Goal: Task Accomplishment & Management: Use online tool/utility

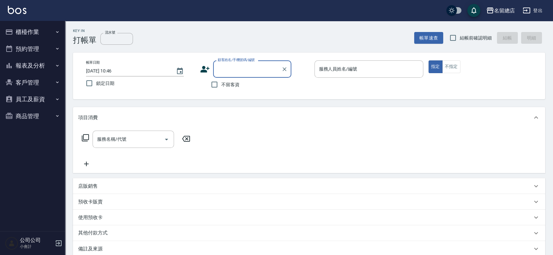
click at [62, 239] on icon "button" at bounding box center [59, 243] width 8 height 8
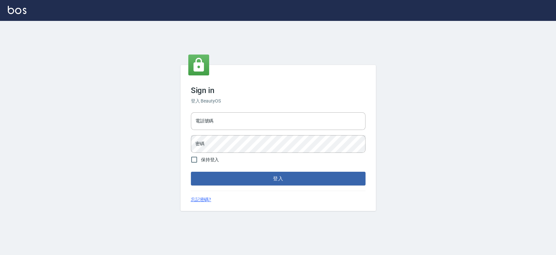
click at [206, 114] on div "電話號碼 電話號碼" at bounding box center [278, 121] width 175 height 18
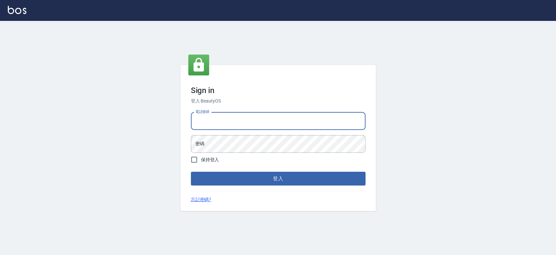
type input "0921342116"
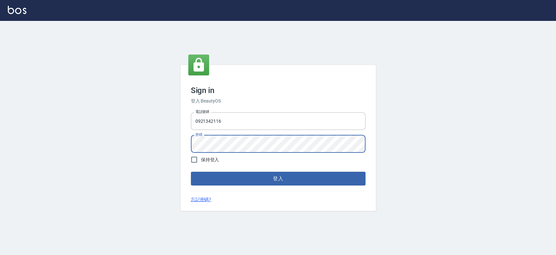
click at [191, 171] on button "登入" at bounding box center [278, 178] width 175 height 14
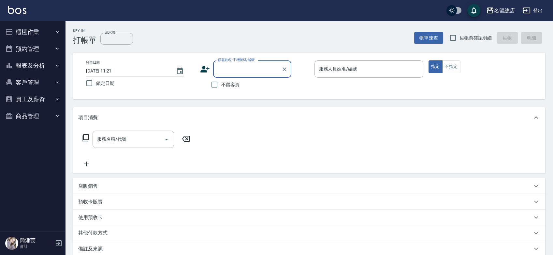
click at [37, 80] on button "客戶管理" at bounding box center [33, 82] width 60 height 17
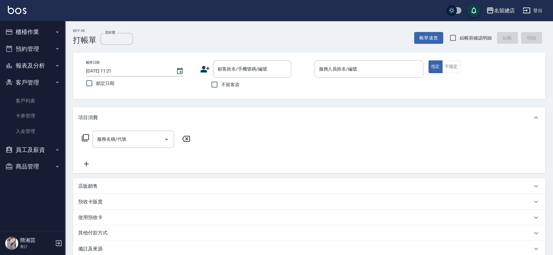
click at [39, 74] on button "客戶管理" at bounding box center [33, 82] width 60 height 17
click at [40, 61] on button "報表及分析" at bounding box center [33, 65] width 60 height 17
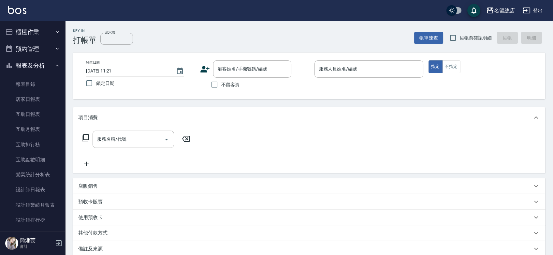
click at [37, 62] on button "報表及分析" at bounding box center [33, 65] width 60 height 17
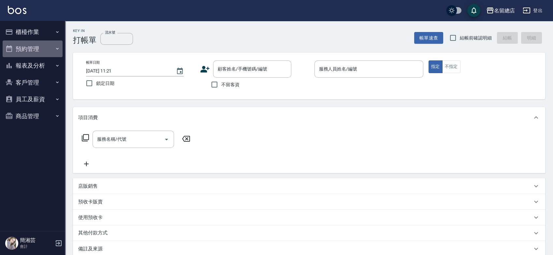
click at [40, 46] on button "預約管理" at bounding box center [33, 48] width 60 height 17
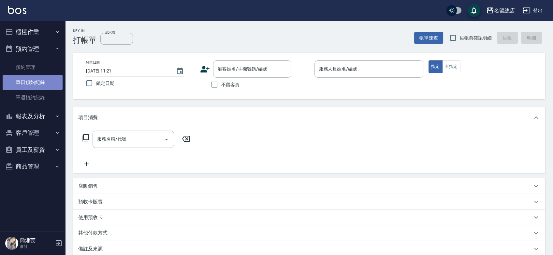
click at [38, 81] on link "單日預約紀錄" at bounding box center [33, 82] width 60 height 15
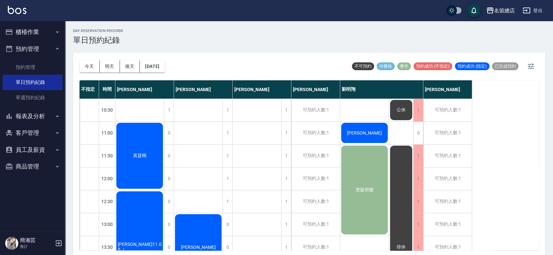
click at [42, 33] on button "櫃檯作業" at bounding box center [33, 31] width 60 height 17
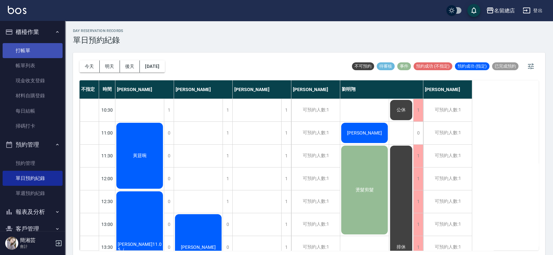
click at [42, 50] on link "打帳單" at bounding box center [33, 50] width 60 height 15
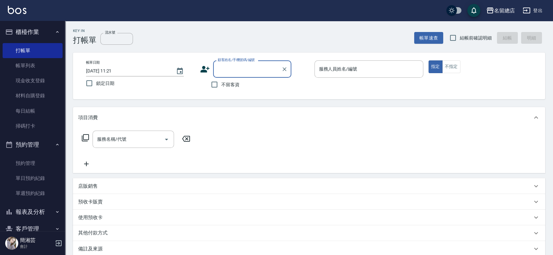
click at [42, 146] on button "預約管理" at bounding box center [33, 144] width 60 height 17
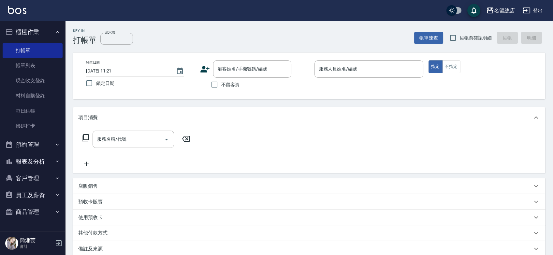
click at [34, 191] on button "員工及薪資" at bounding box center [33, 194] width 60 height 17
click at [28, 215] on link "全店打卡記錄" at bounding box center [33, 213] width 60 height 15
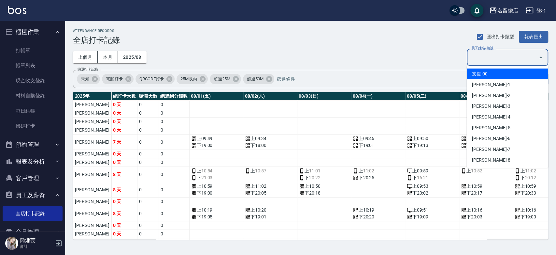
click at [480, 54] on div "員工姓名/編號 員工姓名/編號" at bounding box center [507, 57] width 81 height 17
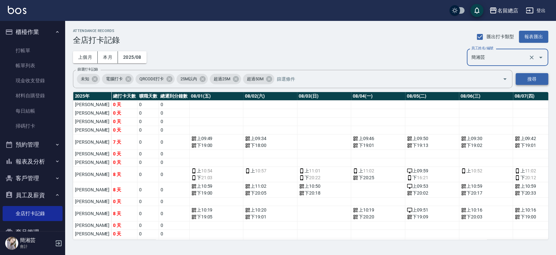
type input "簡湘芸"
click at [543, 76] on button "搜尋" at bounding box center [532, 79] width 33 height 12
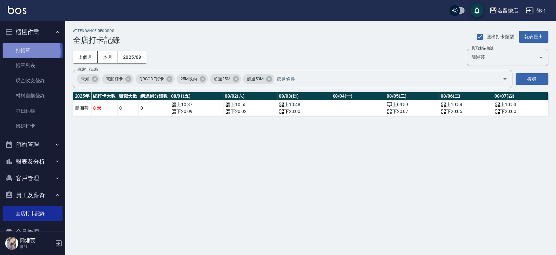
click at [17, 52] on link "打帳單" at bounding box center [33, 50] width 60 height 15
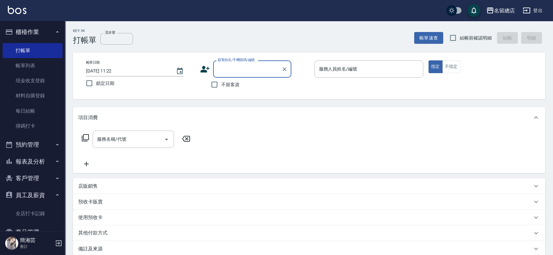
click at [27, 194] on button "員工及薪資" at bounding box center [33, 194] width 60 height 17
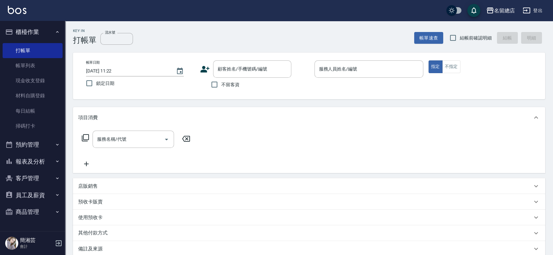
click at [36, 160] on button "報表及分析" at bounding box center [33, 161] width 60 height 17
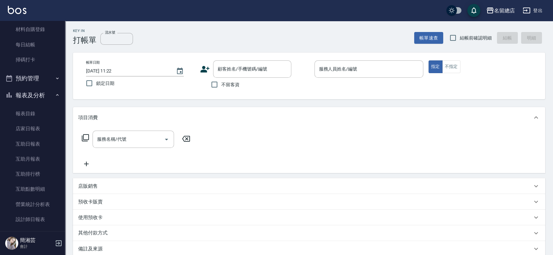
scroll to position [109, 0]
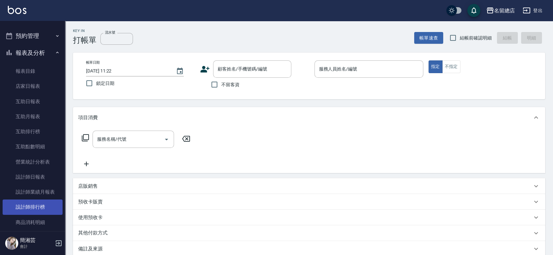
click at [39, 206] on link "設計師排行榜" at bounding box center [33, 206] width 60 height 15
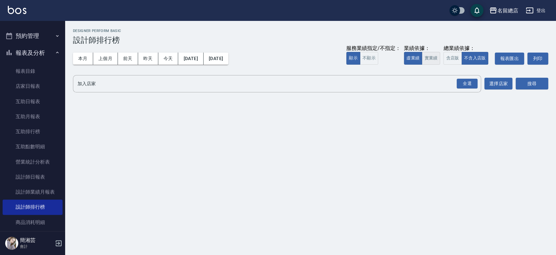
click at [431, 58] on button "實業績" at bounding box center [431, 58] width 18 height 13
click at [470, 86] on div "全選" at bounding box center [467, 84] width 21 height 10
click at [533, 87] on button "搜尋" at bounding box center [532, 84] width 33 height 12
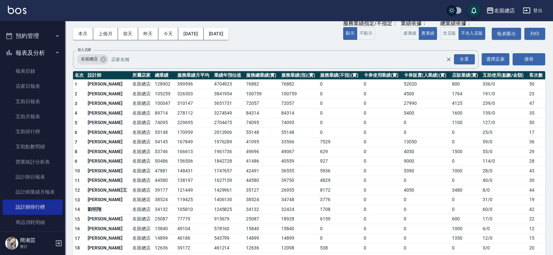
scroll to position [36, 0]
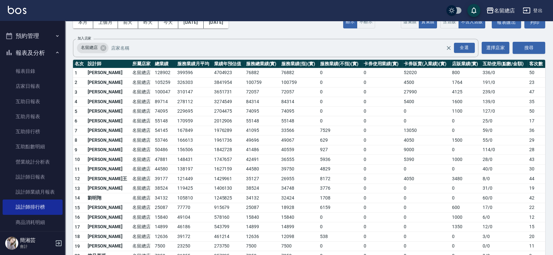
click at [153, 73] on td "128902" at bounding box center [164, 73] width 22 height 10
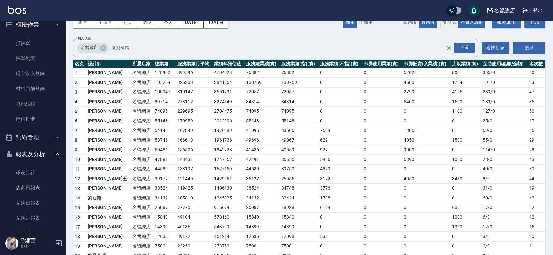
scroll to position [0, 0]
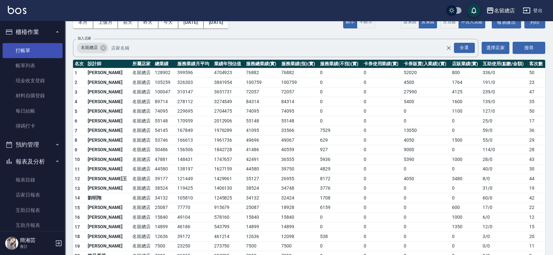
click at [21, 49] on link "打帳單" at bounding box center [33, 50] width 60 height 15
